Goal: Task Accomplishment & Management: Use online tool/utility

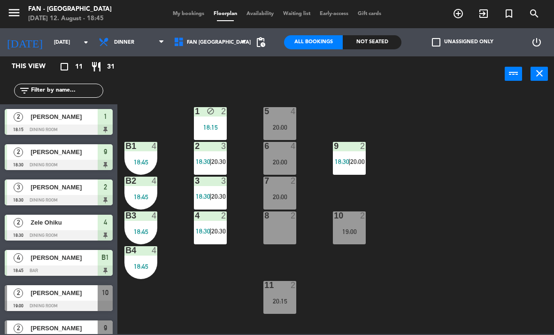
click at [288, 233] on div "8 2" at bounding box center [279, 227] width 33 height 33
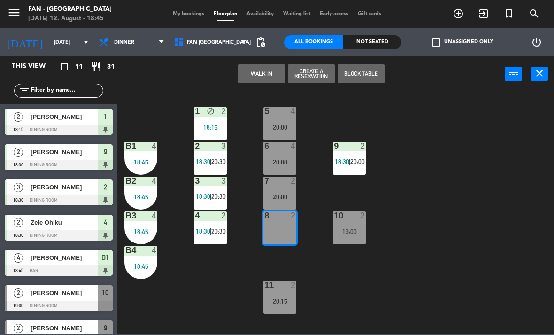
click at [187, 11] on span "My bookings" at bounding box center [188, 13] width 41 height 5
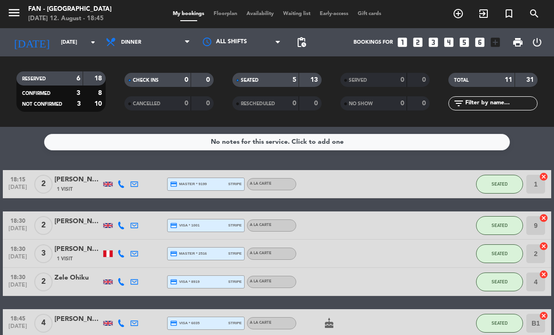
click at [221, 15] on span "Floorplan" at bounding box center [225, 13] width 33 height 5
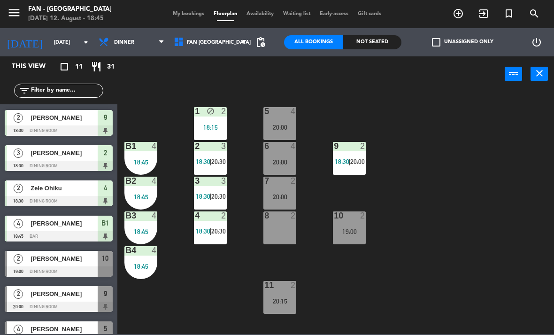
scroll to position [36, 0]
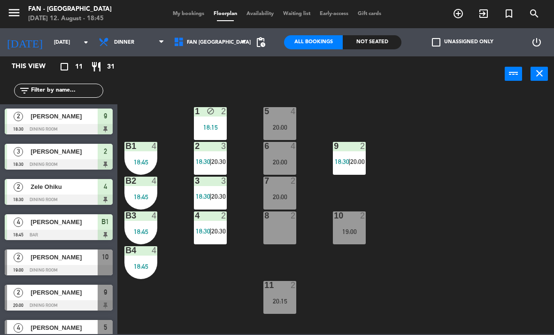
click at [86, 259] on span "[PERSON_NAME]" at bounding box center [64, 257] width 67 height 10
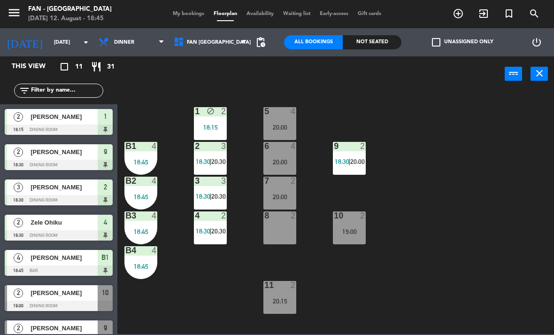
click at [349, 156] on div "9 2 18:30 | 20:00" at bounding box center [349, 158] width 33 height 33
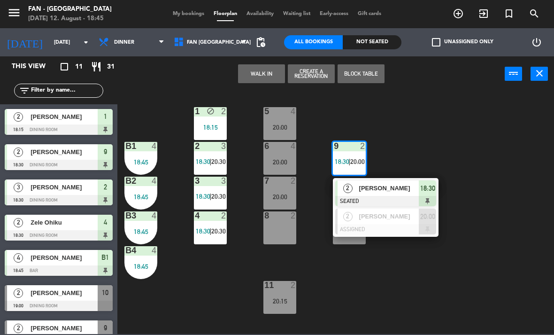
click at [394, 227] on div at bounding box center [385, 229] width 101 height 10
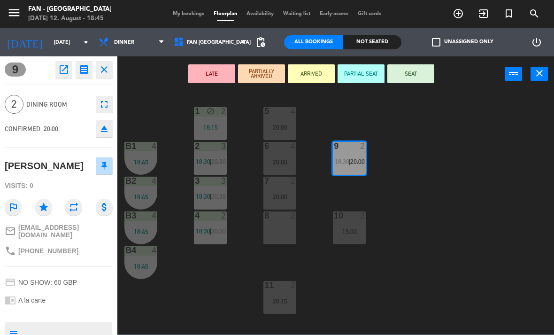
click at [277, 232] on div "8 2" at bounding box center [279, 227] width 33 height 33
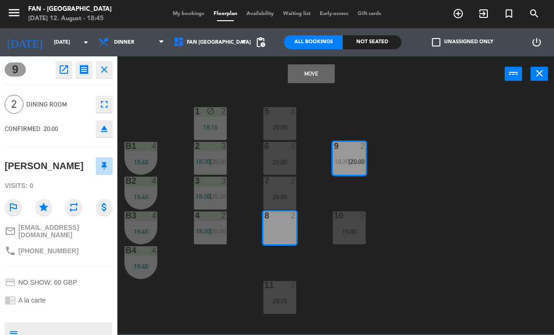
click at [320, 79] on button "Move" at bounding box center [311, 73] width 47 height 19
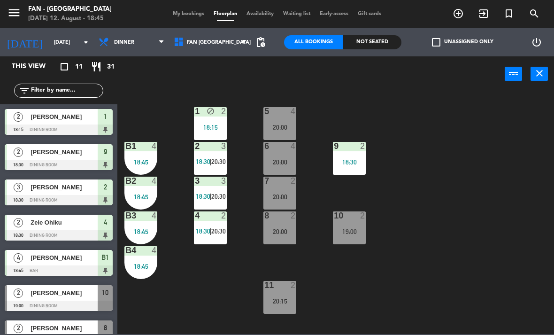
scroll to position [0, 0]
click at [214, 121] on div "1 block 2 18:15" at bounding box center [210, 123] width 33 height 33
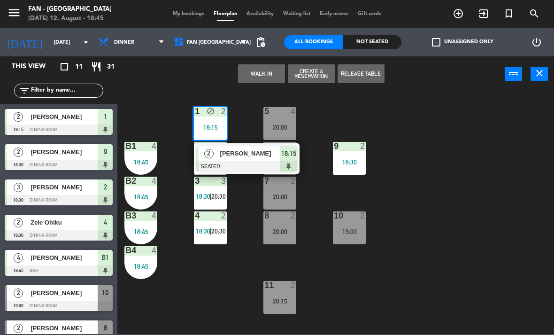
click at [366, 79] on button "Release Table" at bounding box center [360, 73] width 47 height 19
